Goal: Transaction & Acquisition: Purchase product/service

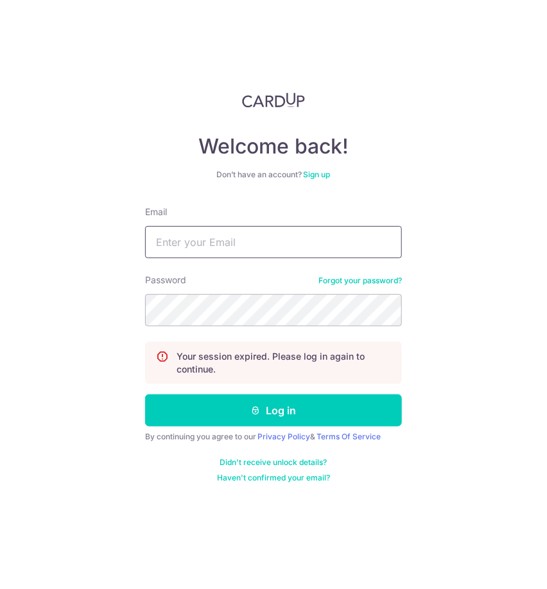
type input "[EMAIL_ADDRESS][DOMAIN_NAME]"
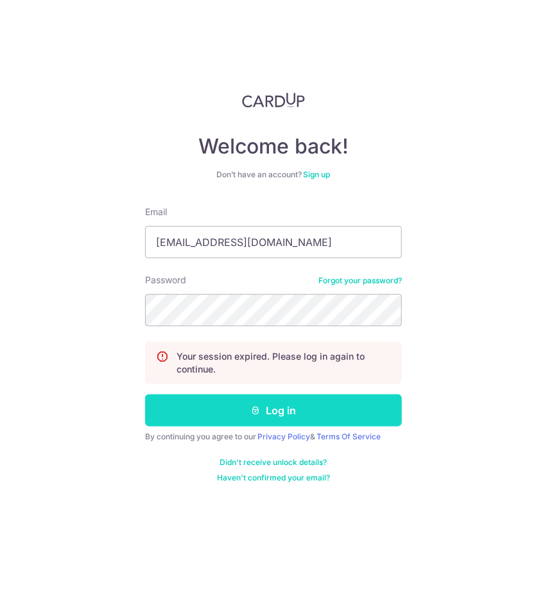
click at [236, 402] on button "Log in" at bounding box center [273, 410] width 257 height 32
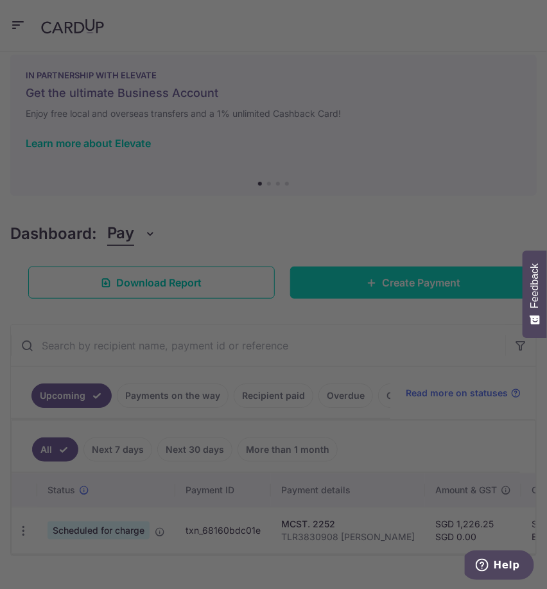
scroll to position [13, 0]
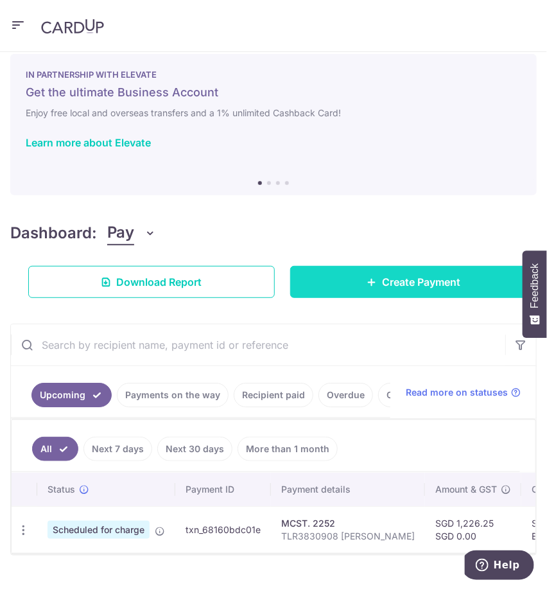
click at [399, 284] on span "Create Payment" at bounding box center [421, 281] width 78 height 15
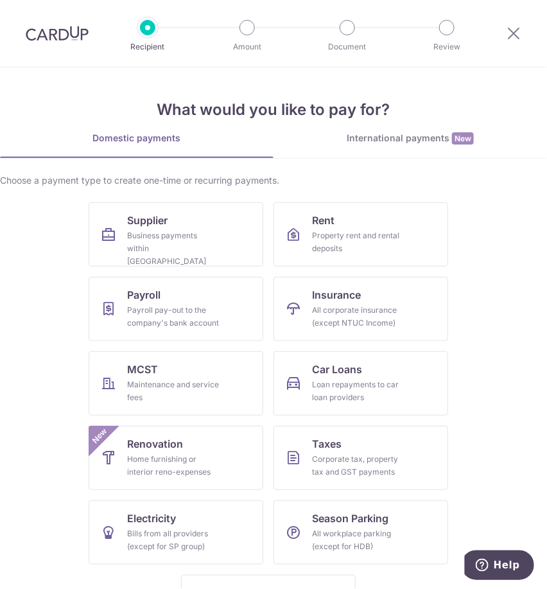
scroll to position [59, 0]
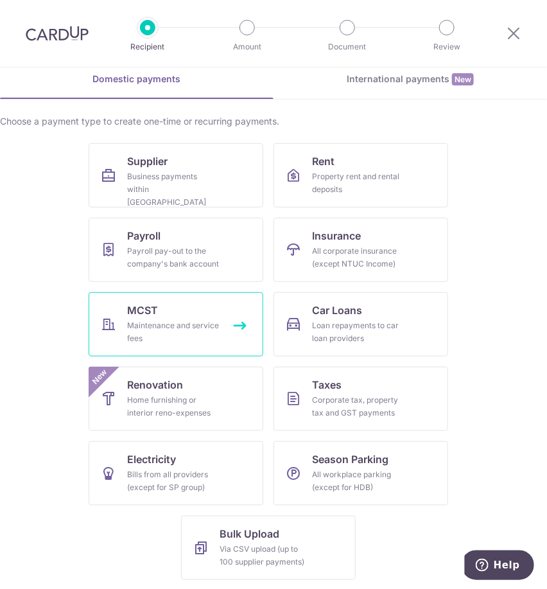
click at [154, 326] on div "Maintenance and service fees" at bounding box center [173, 332] width 92 height 26
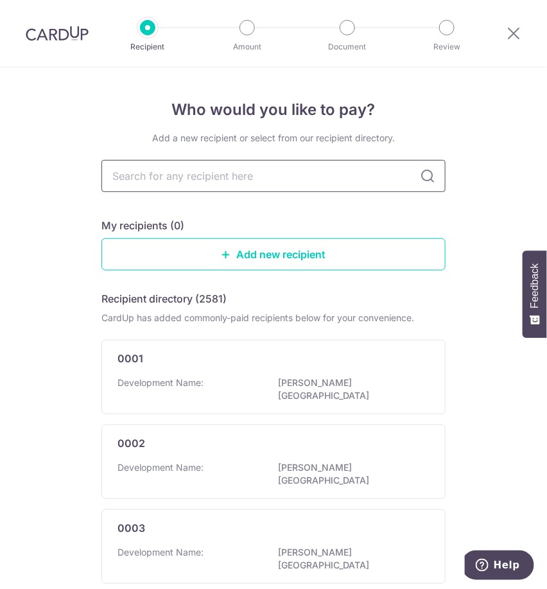
click at [257, 178] on input "text" at bounding box center [273, 176] width 344 height 32
type input "42"
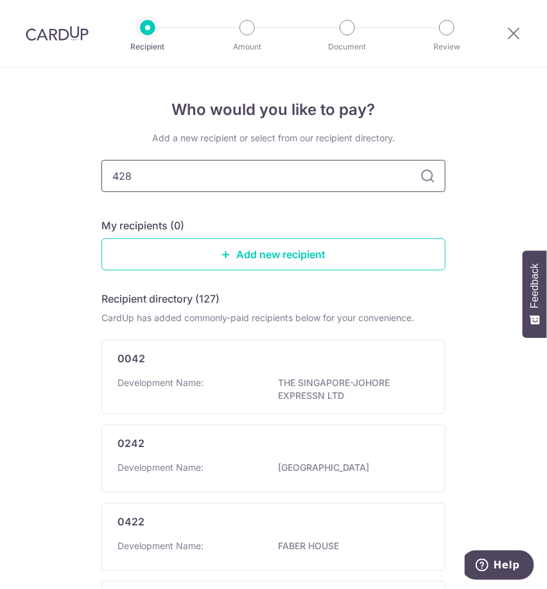
type input "4281"
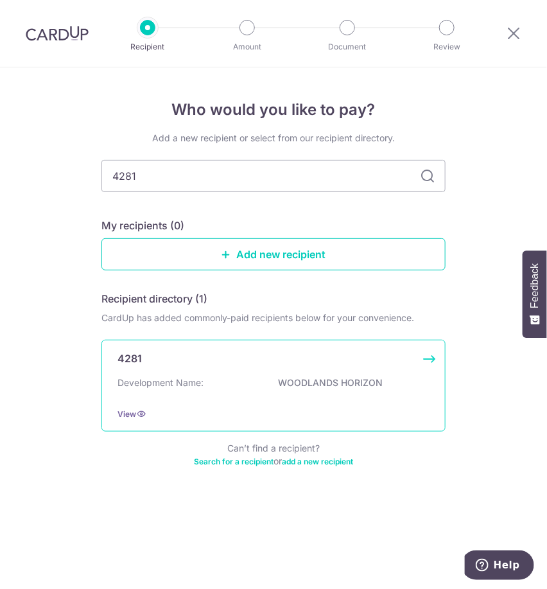
click at [376, 374] on div "4281 Development Name: WOODLANDS HORIZON View" at bounding box center [273, 386] width 344 height 92
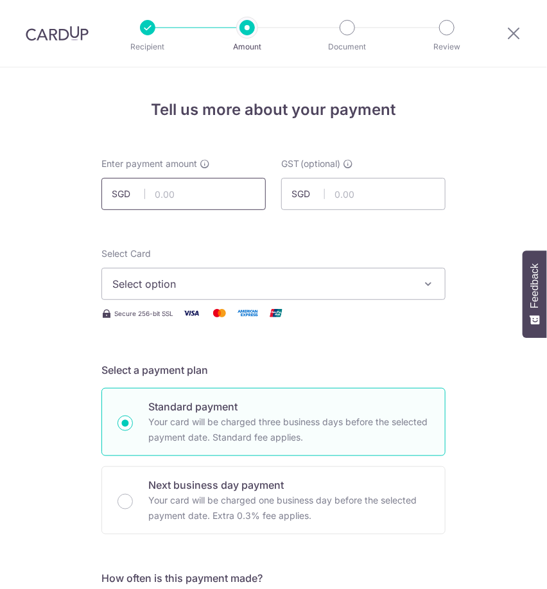
click at [252, 185] on input "text" at bounding box center [183, 194] width 164 height 32
type input "785.91"
click at [345, 286] on span "Select option" at bounding box center [261, 283] width 299 height 15
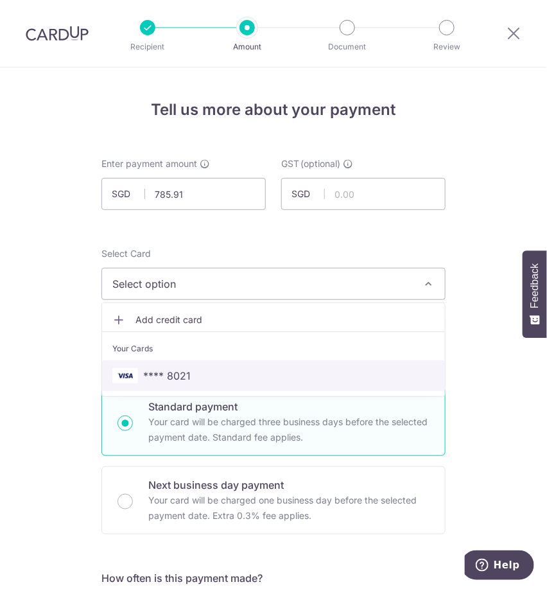
click at [339, 375] on span "**** 8021" at bounding box center [273, 375] width 322 height 15
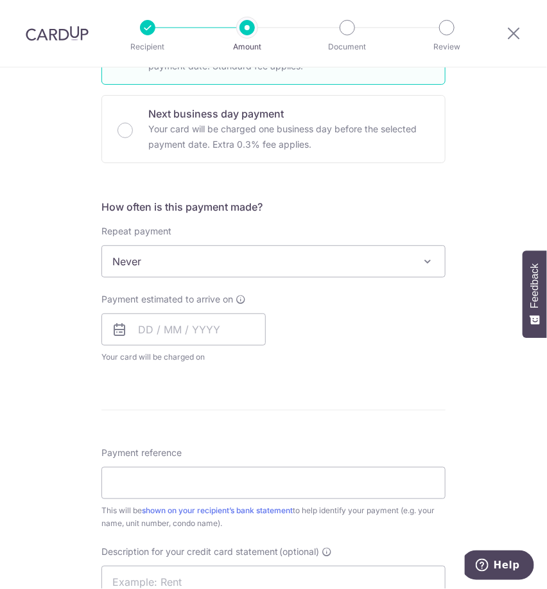
scroll to position [371, 0]
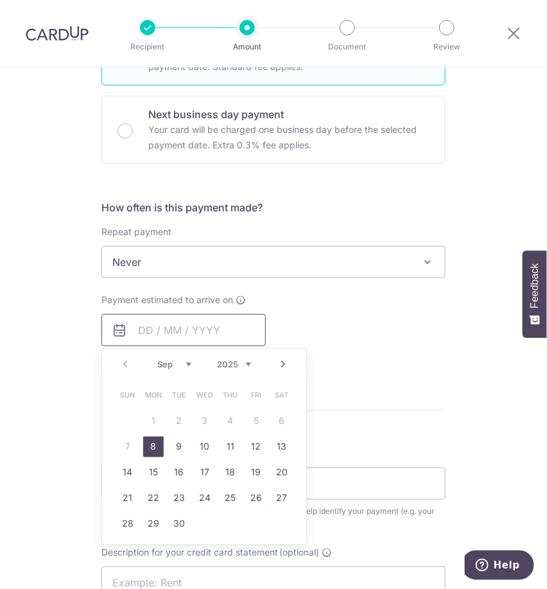
click at [213, 326] on input "text" at bounding box center [183, 330] width 164 height 32
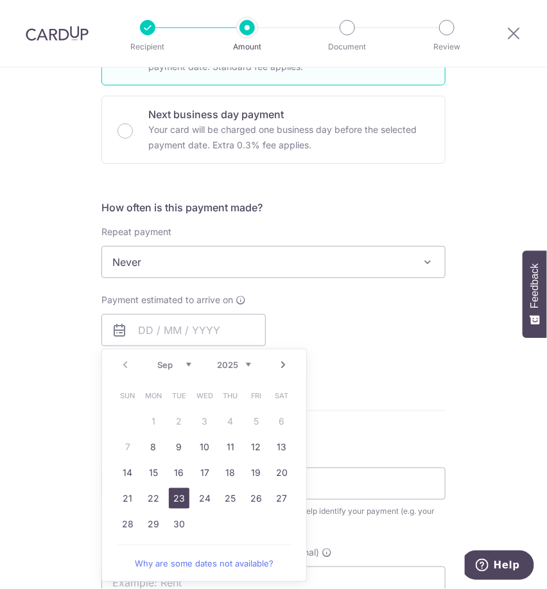
click at [169, 492] on link "23" at bounding box center [179, 498] width 21 height 21
type input "23/09/2025"
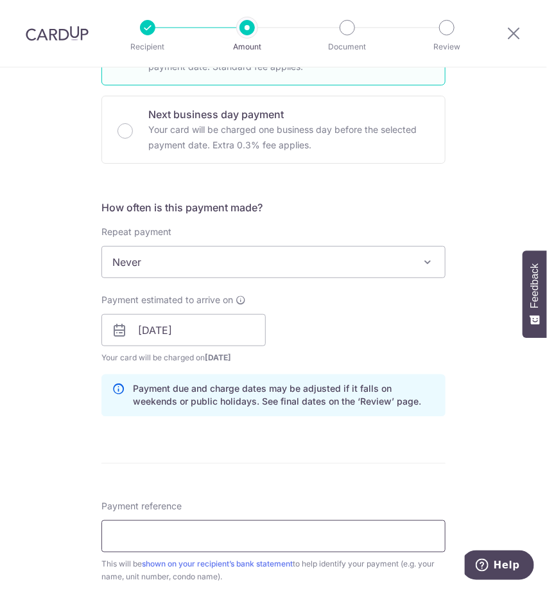
click at [236, 530] on input "Payment reference" at bounding box center [273, 536] width 344 height 32
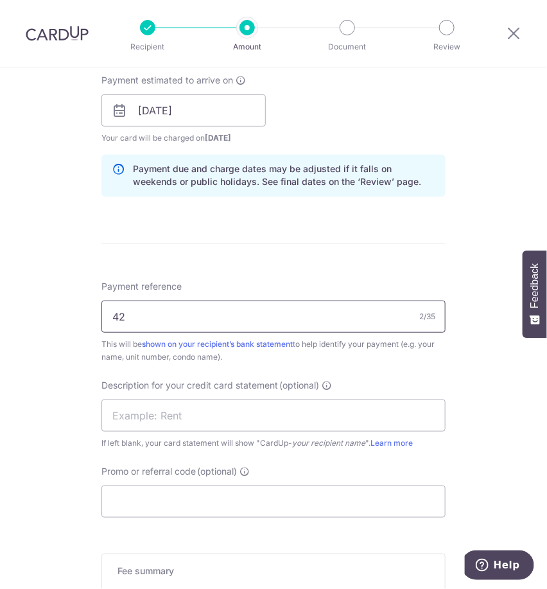
scroll to position [649, 0]
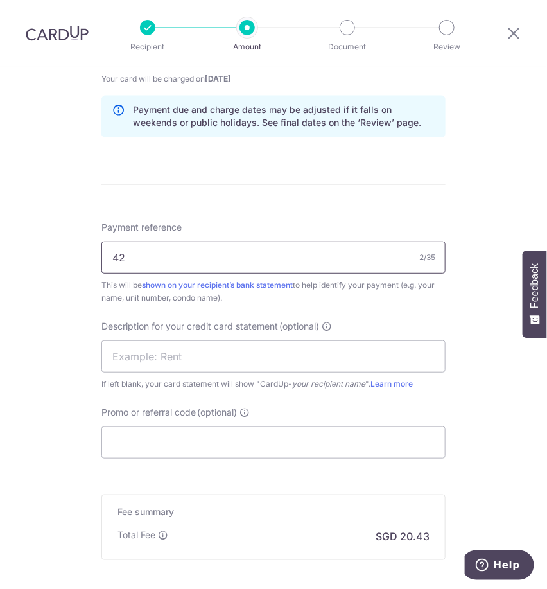
type input "4281-03-31"
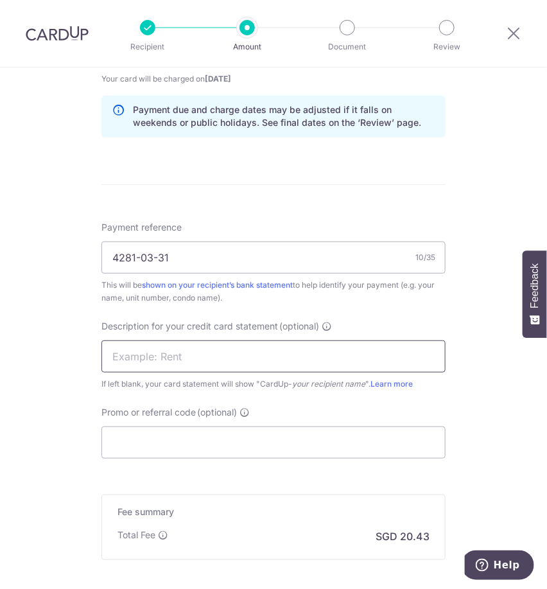
click at [257, 355] on input "text" at bounding box center [273, 356] width 344 height 32
type input "w"
type input "0"
type input "4281 03 31"
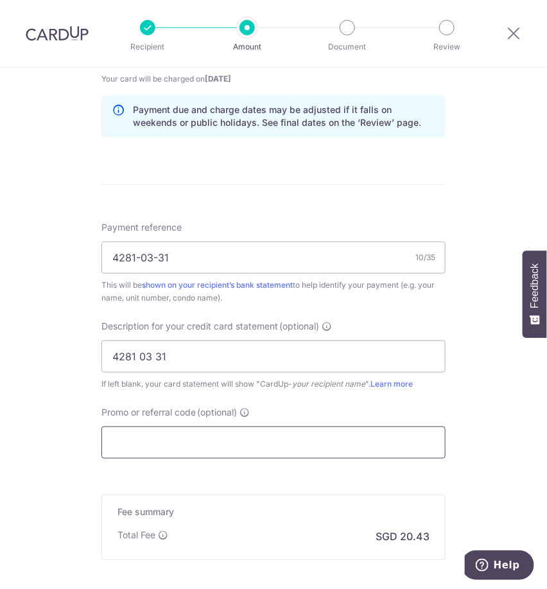
click at [221, 430] on input "Promo or referral code (optional)" at bounding box center [273, 442] width 344 height 32
paste input "BOFF185"
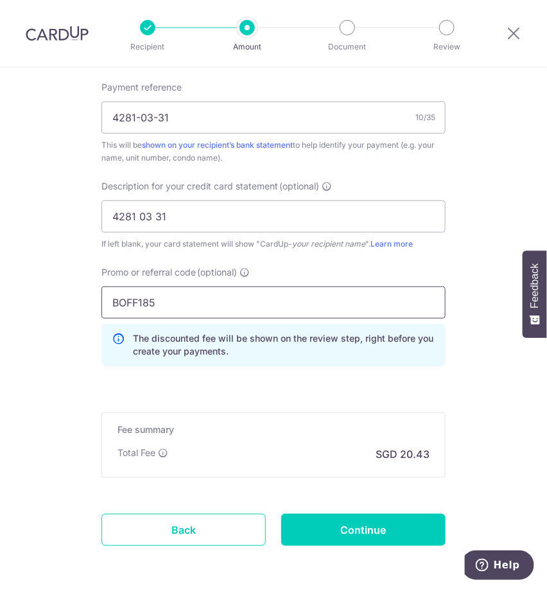
scroll to position [841, 0]
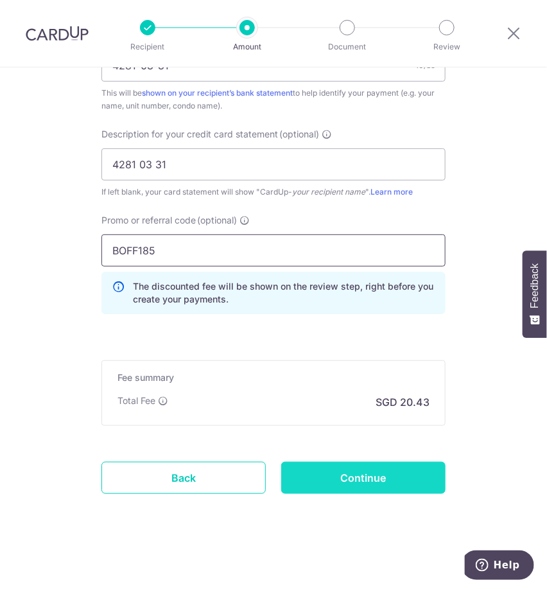
type input "BOFF185"
click at [378, 478] on input "Continue" at bounding box center [363, 478] width 164 height 32
type input "Create Schedule"
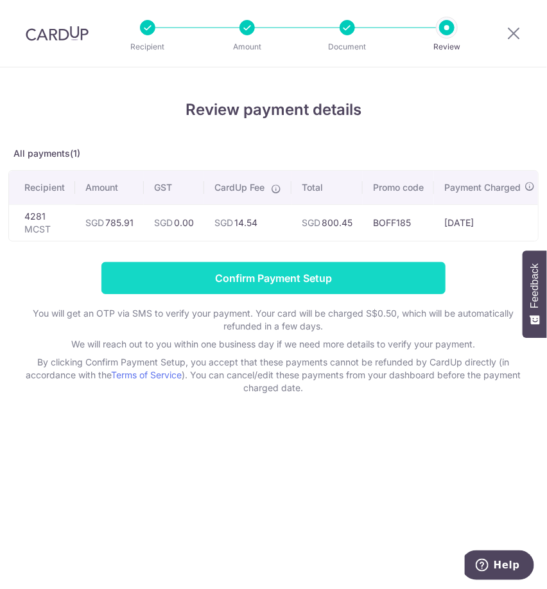
click at [324, 283] on input "Confirm Payment Setup" at bounding box center [273, 278] width 344 height 32
